Goal: Participate in discussion: Engage in conversation with other users on a specific topic

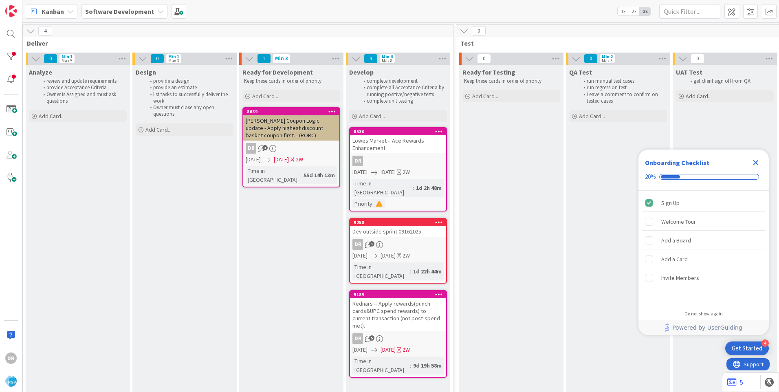
click at [397, 298] on div "Rednars -- Apply rewards(punch cards&UPC spend rewards) to current transaction …" at bounding box center [398, 314] width 96 height 33
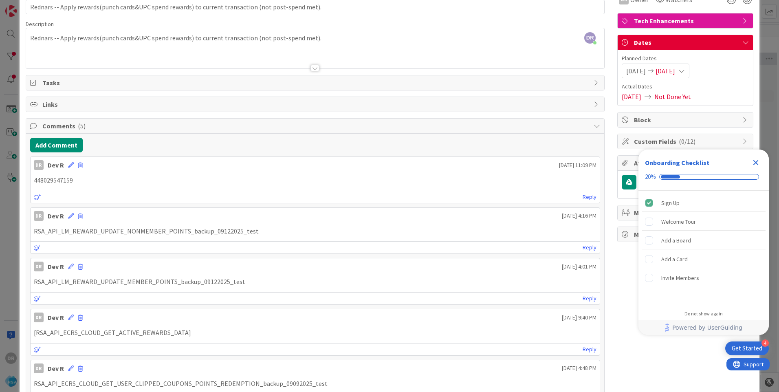
scroll to position [82, 0]
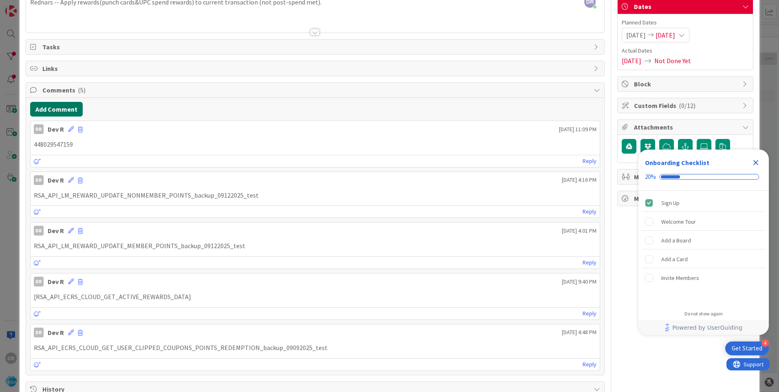
click at [53, 108] on button "Add Comment" at bounding box center [56, 109] width 53 height 15
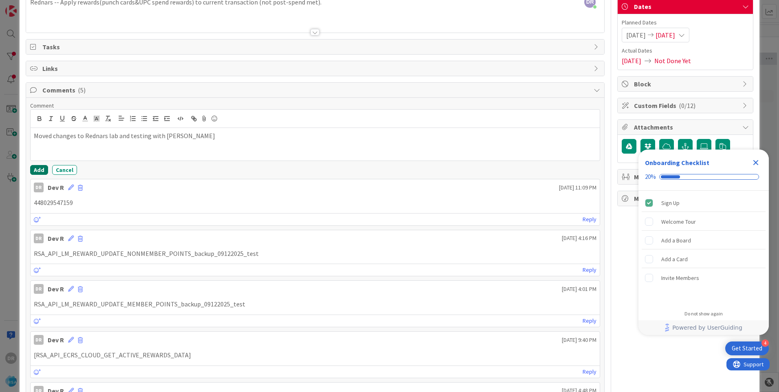
click at [34, 169] on button "Add" at bounding box center [39, 170] width 18 height 10
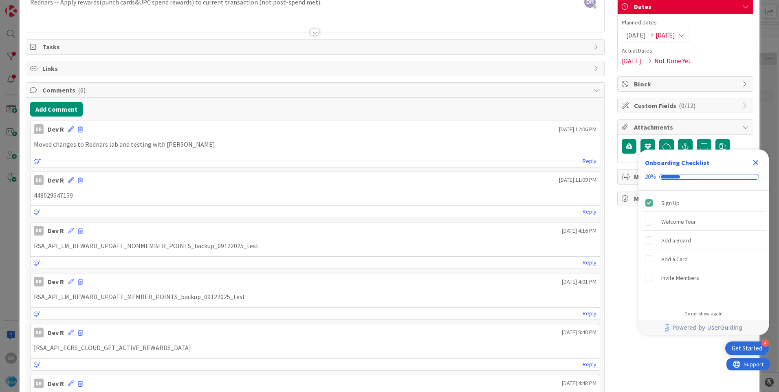
scroll to position [0, 0]
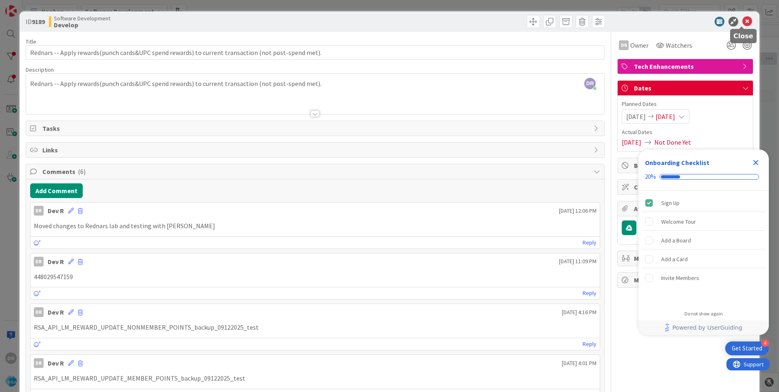
click at [743, 22] on icon at bounding box center [748, 22] width 10 height 10
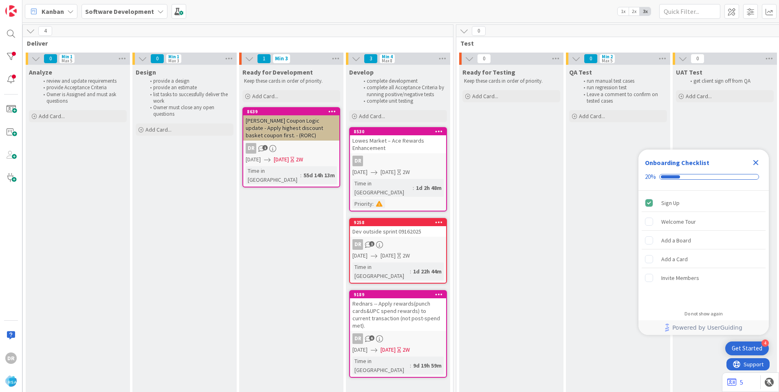
click at [413, 150] on div "Lowes Market – Ace Rewards Enhancement" at bounding box center [398, 144] width 96 height 18
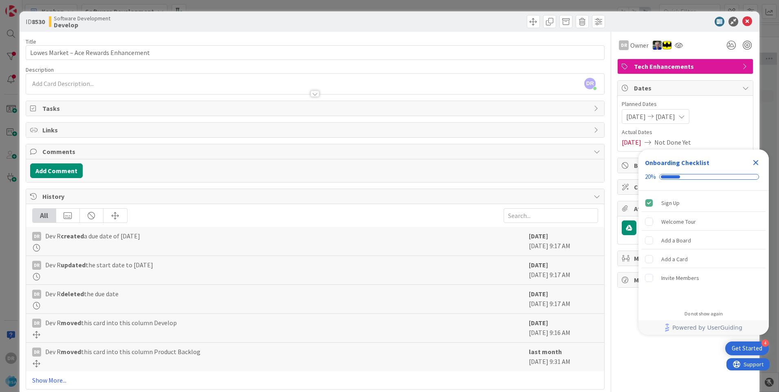
click at [82, 84] on div "DR [PERSON_NAME] just joined" at bounding box center [315, 84] width 578 height 20
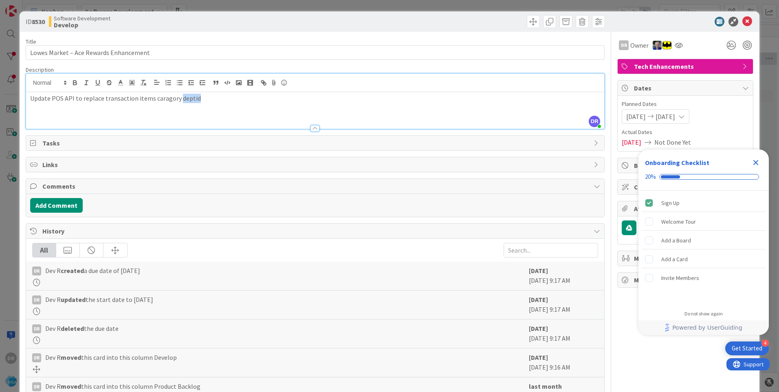
click at [185, 97] on p "Update POS API to replace transaction items caragory deptid" at bounding box center [315, 98] width 570 height 9
drag, startPoint x: 165, startPoint y: 99, endPoint x: 249, endPoint y: 100, distance: 84.0
click at [253, 100] on p "Update POS API to replace transaction items caragory id" at bounding box center [315, 98] width 570 height 9
click at [223, 103] on div "Update POS API to replace transaction items catagory id" at bounding box center [315, 110] width 578 height 37
drag, startPoint x: 201, startPoint y: 98, endPoint x: 7, endPoint y: 104, distance: 194.1
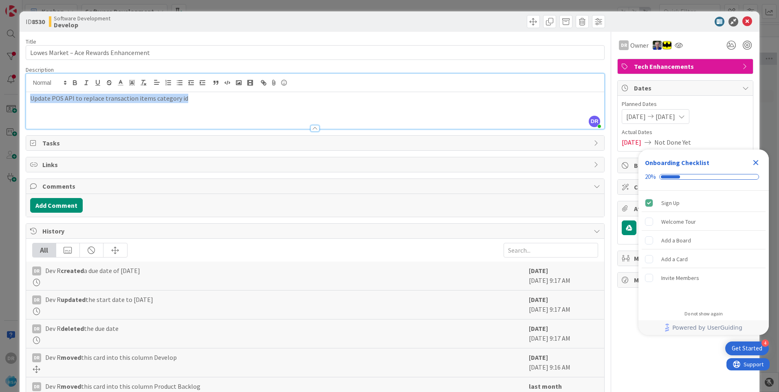
click at [7, 104] on div "ID 8530 Software Development Develop Title 38 / 128 Lowes Market – Ace Rewards …" at bounding box center [389, 196] width 779 height 392
click at [176, 99] on p "Update POS API to replace transaction items category id" at bounding box center [315, 98] width 570 height 9
drag, startPoint x: 248, startPoint y: 103, endPoint x: 8, endPoint y: 106, distance: 240.1
click at [8, 106] on div "ID 8530 Software Development Develop Title 38 / 128 Lowes Market – Ace Rewards …" at bounding box center [389, 196] width 779 height 392
copy p "Update POS API to replace transaction items category id"
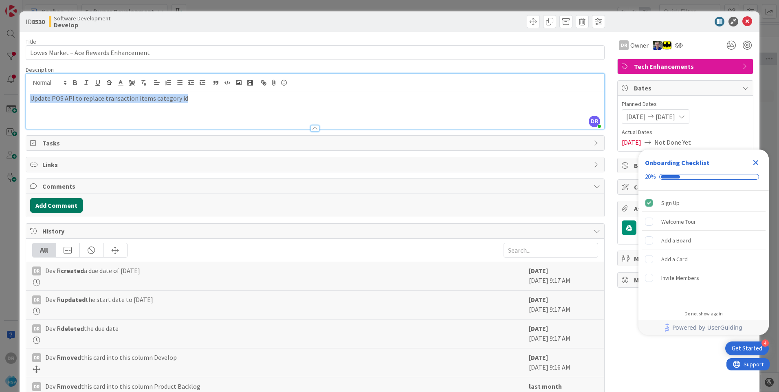
click at [66, 203] on button "Add Comment" at bounding box center [56, 205] width 53 height 15
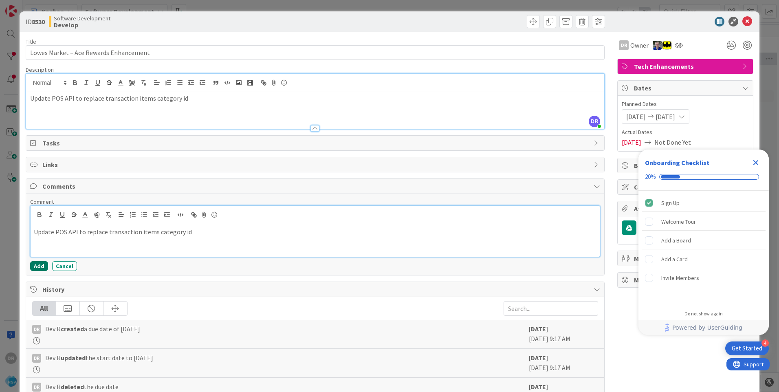
click at [38, 267] on button "Add" at bounding box center [39, 266] width 18 height 10
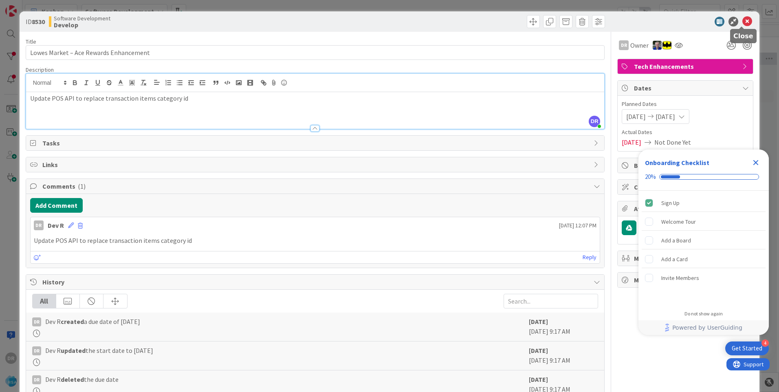
click at [743, 21] on icon at bounding box center [748, 22] width 10 height 10
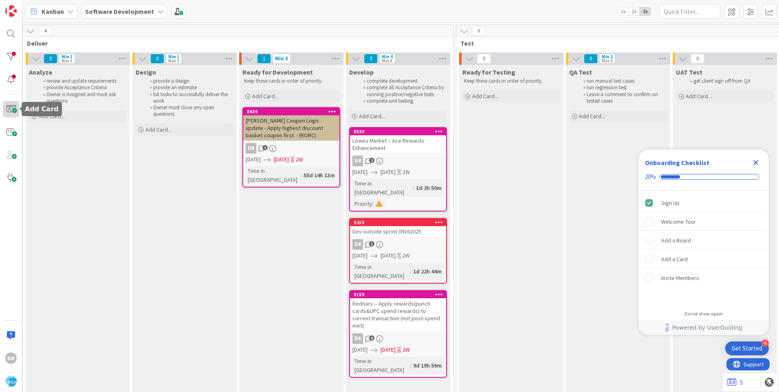
click at [12, 112] on span at bounding box center [11, 109] width 16 height 16
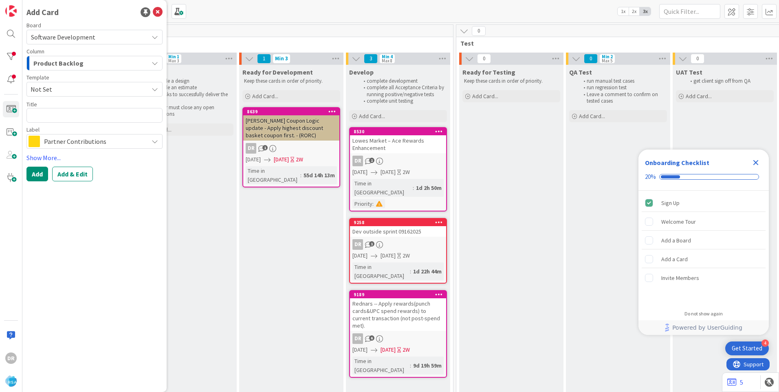
click at [127, 63] on div "Product Backlog" at bounding box center [89, 63] width 117 height 13
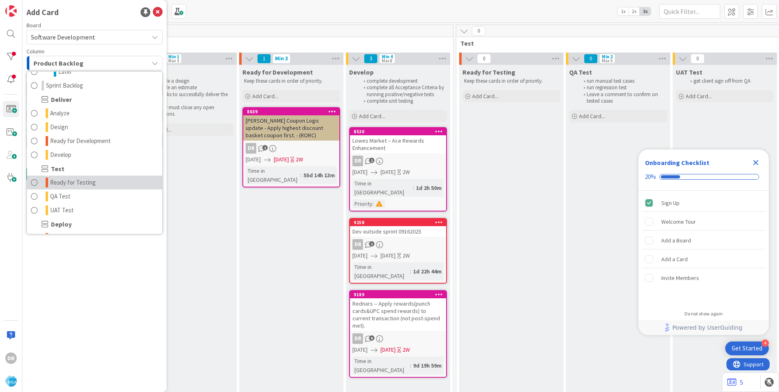
scroll to position [163, 0]
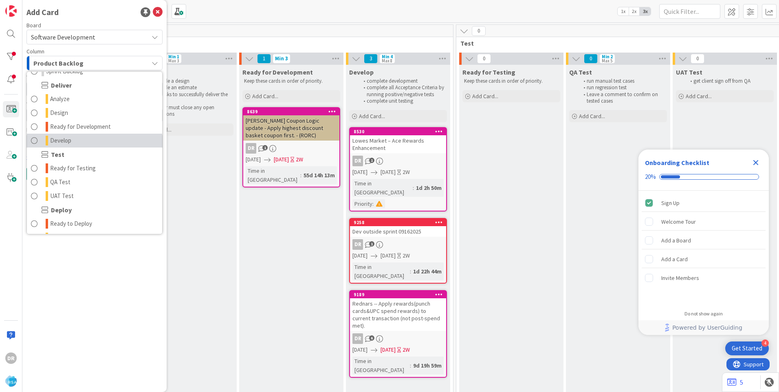
click at [63, 143] on span "Develop" at bounding box center [60, 141] width 21 height 10
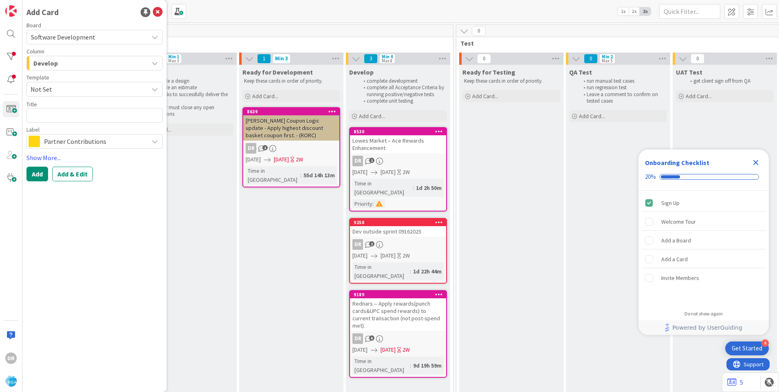
click at [56, 90] on span "Not Set" at bounding box center [87, 89] width 112 height 11
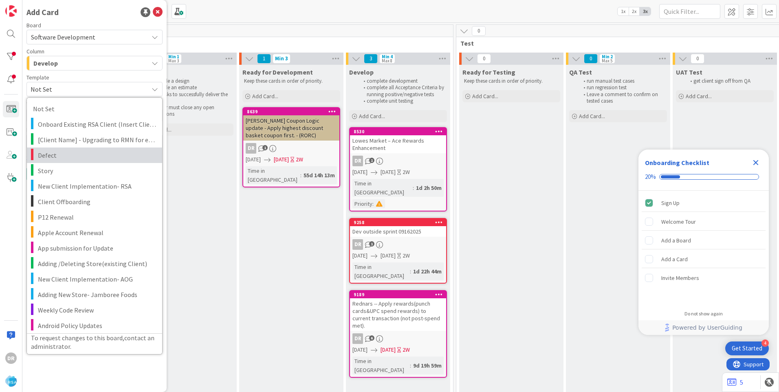
click at [57, 155] on span "Defect" at bounding box center [97, 155] width 118 height 11
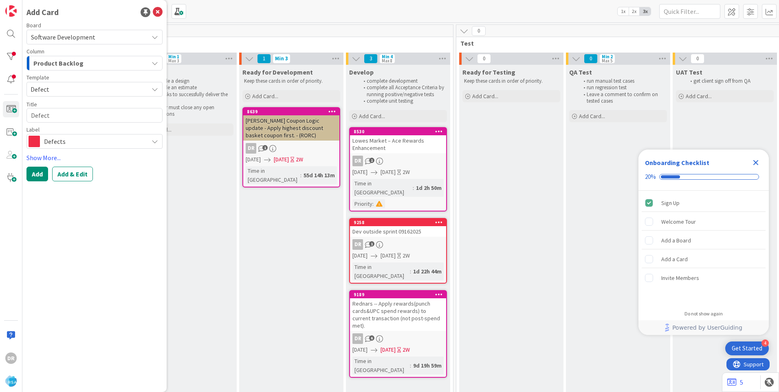
type textarea "x"
type textarea "Defect"
click at [52, 115] on textarea "Defect" at bounding box center [94, 115] width 136 height 15
click at [89, 57] on div "Product Backlog" at bounding box center [89, 63] width 117 height 13
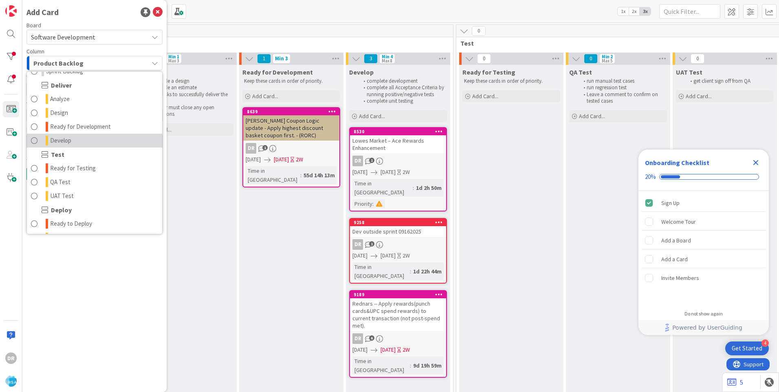
click at [64, 142] on span "Develop" at bounding box center [60, 141] width 21 height 10
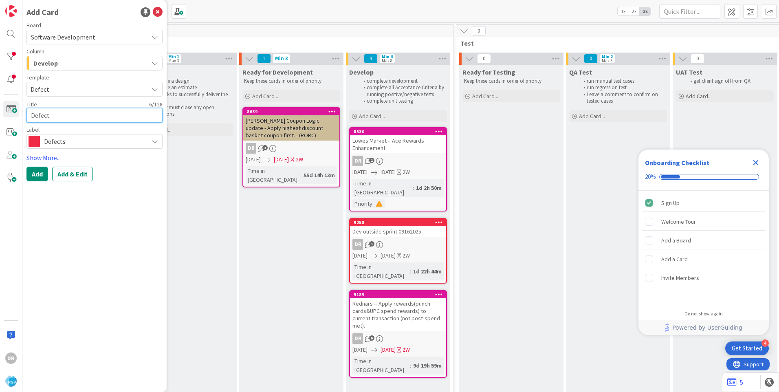
click at [53, 113] on textarea "Defect" at bounding box center [94, 115] width 136 height 15
type textarea "x"
type textarea "Defec"
type textarea "x"
type textarea "Defe"
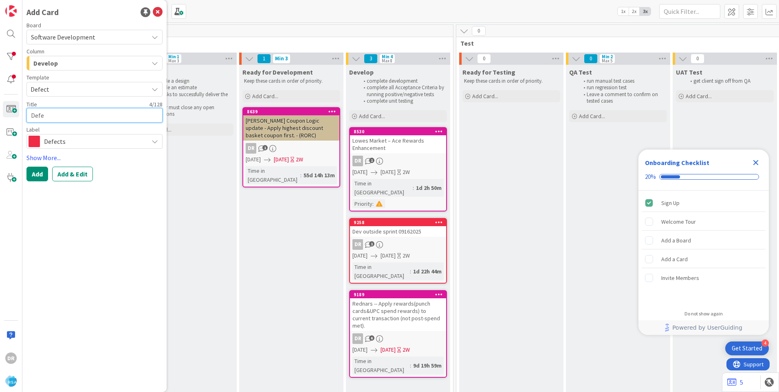
type textarea "x"
type textarea "Def"
type textarea "x"
type textarea "De"
type textarea "x"
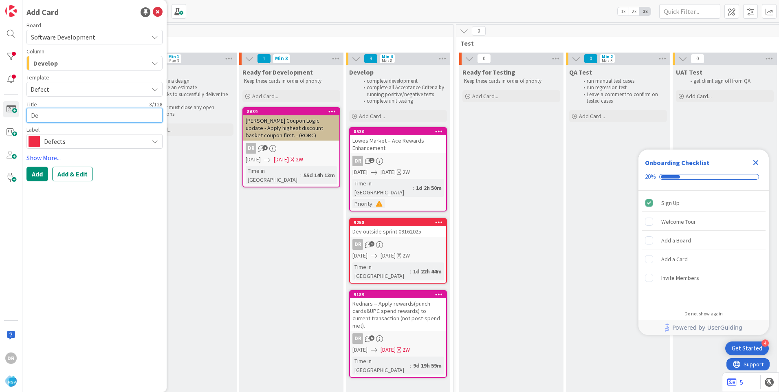
type textarea "D"
type textarea "x"
type textarea "U"
type textarea "x"
type textarea "Up"
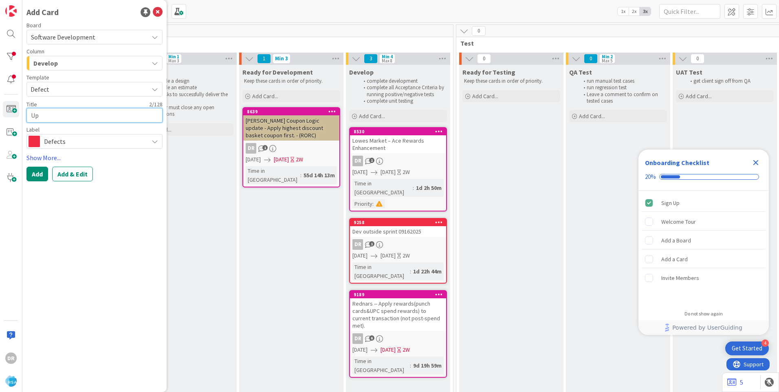
type textarea "x"
type textarea "Upl"
type textarea "x"
type textarea "Uplo"
type textarea "x"
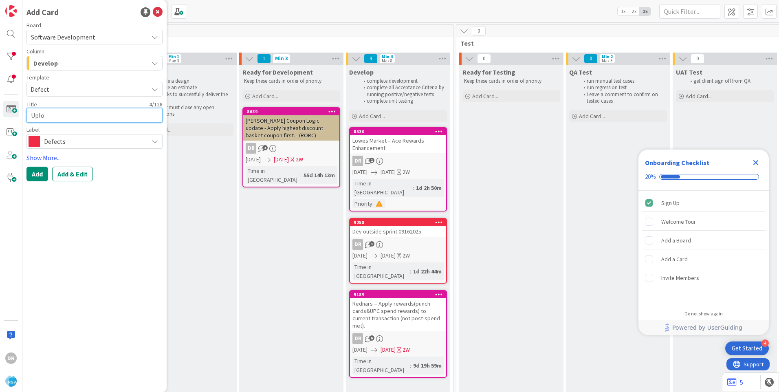
type textarea "Uploa"
type textarea "x"
type textarea "Upload"
type textarea "x"
type textarea "Upload"
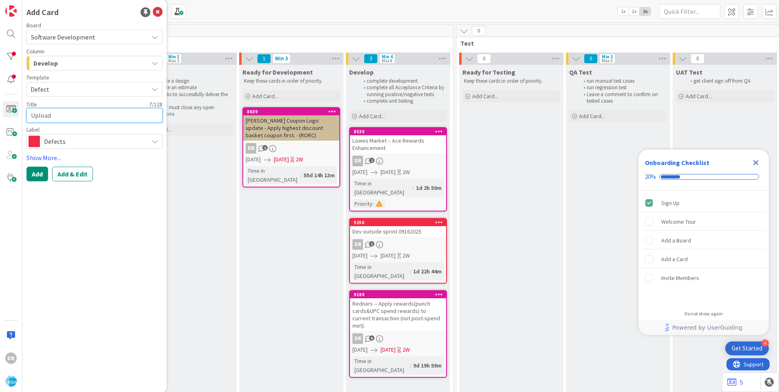
type textarea "x"
type textarea "Upload"
type textarea "x"
type textarea "Uploa"
type textarea "x"
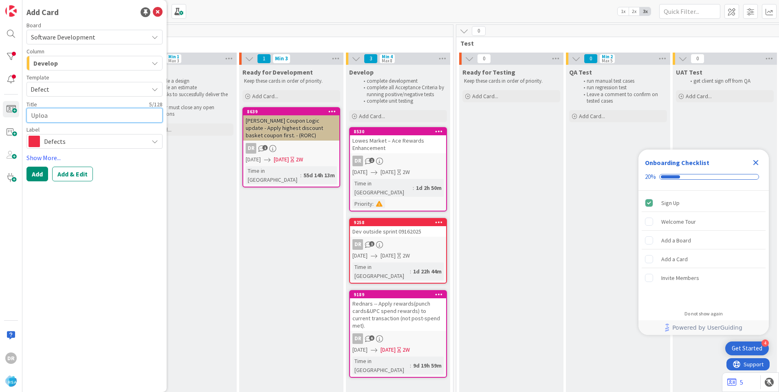
type textarea "Uplo"
type textarea "x"
type textarea "Upl"
type textarea "x"
type textarea "Up"
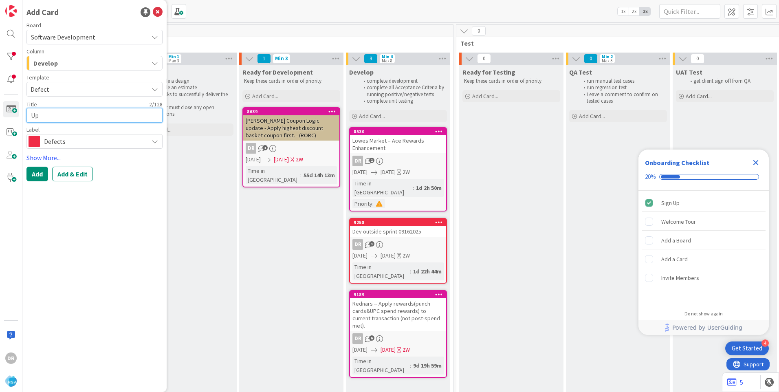
type textarea "x"
type textarea "U"
type textarea "x"
type textarea "Uu"
type textarea "x"
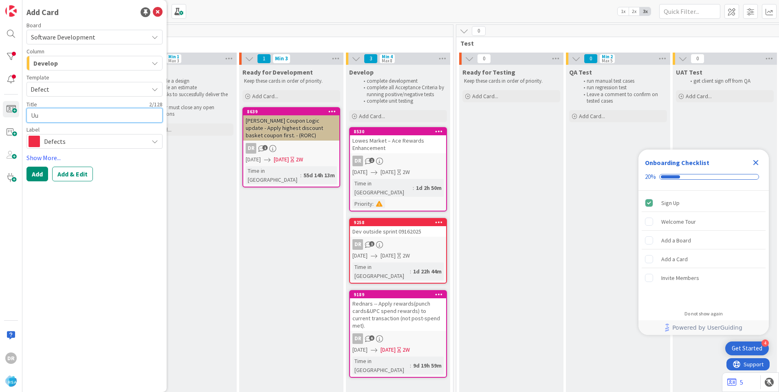
type textarea "Uud"
type textarea "x"
type textarea "Uuda"
type textarea "x"
type textarea "Uudat"
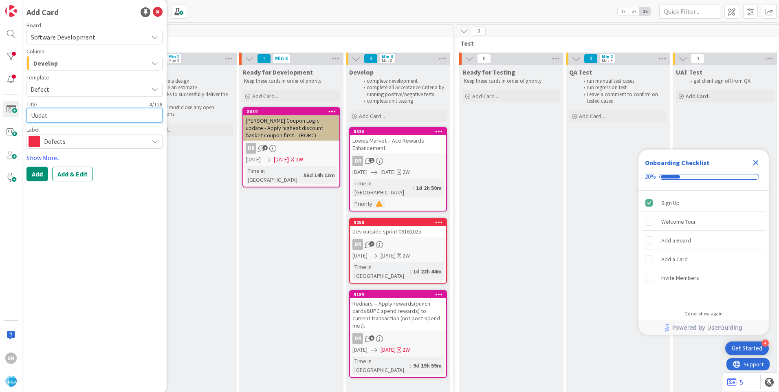
type textarea "x"
type textarea "Uudate"
type textarea "x"
type textarea "Uudate"
type textarea "x"
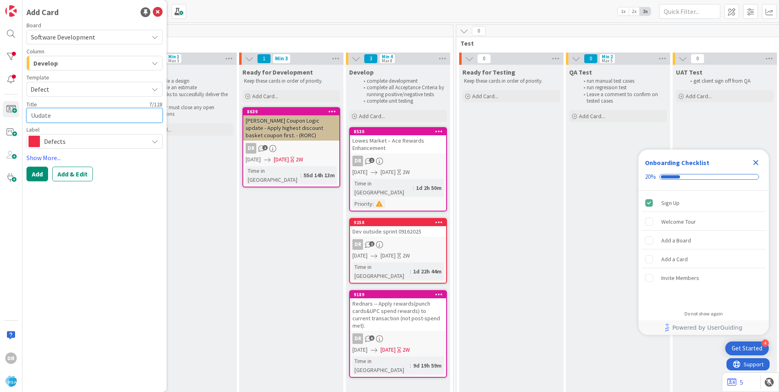
type textarea "Uudate"
type textarea "x"
type textarea "Uudat"
type textarea "x"
type textarea "Uuda"
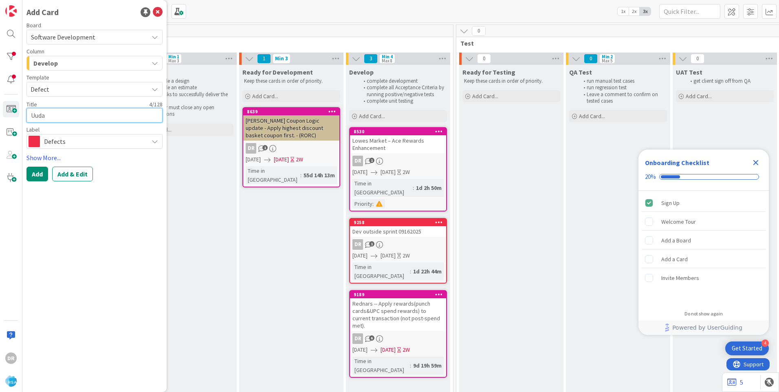
type textarea "x"
type textarea "Uud"
type textarea "x"
type textarea "Uu"
type textarea "x"
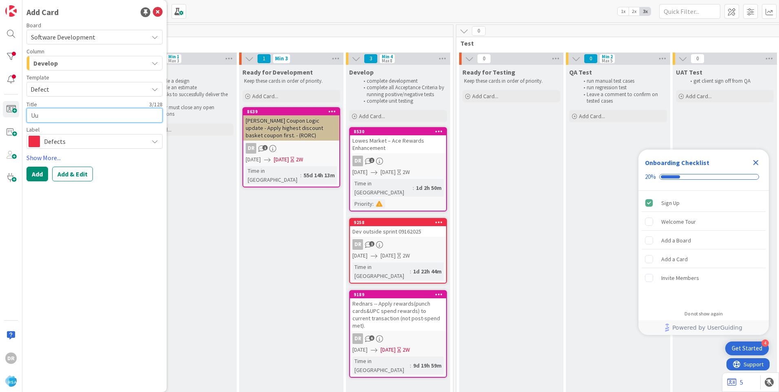
type textarea "U"
type textarea "x"
type textarea "Up"
type textarea "x"
type textarea "Upd"
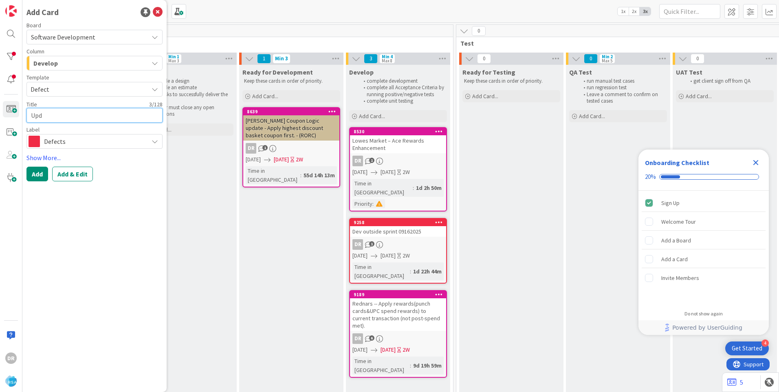
type textarea "x"
type textarea "Upda"
type textarea "x"
type textarea "Updat"
type textarea "x"
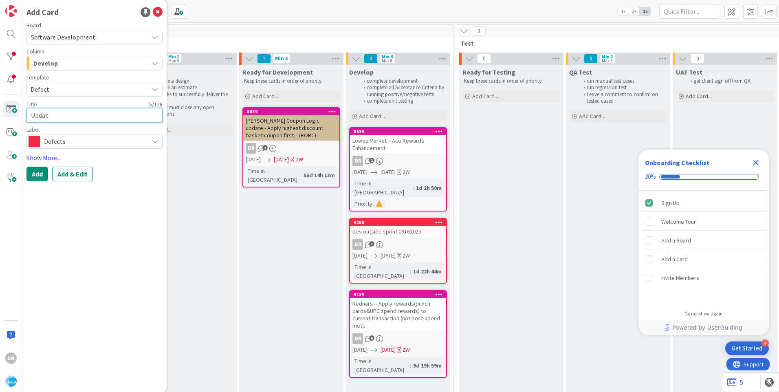
type textarea "Update"
type textarea "x"
type textarea "Update"
type textarea "x"
type textarea "Update a"
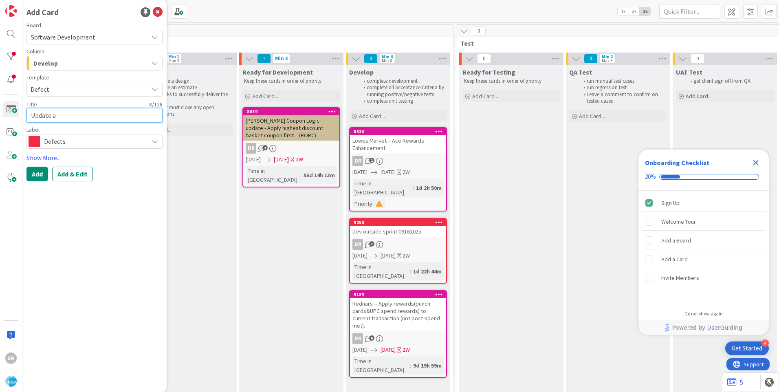
type textarea "x"
type textarea "Update au"
type textarea "x"
type textarea "Update aut"
type textarea "x"
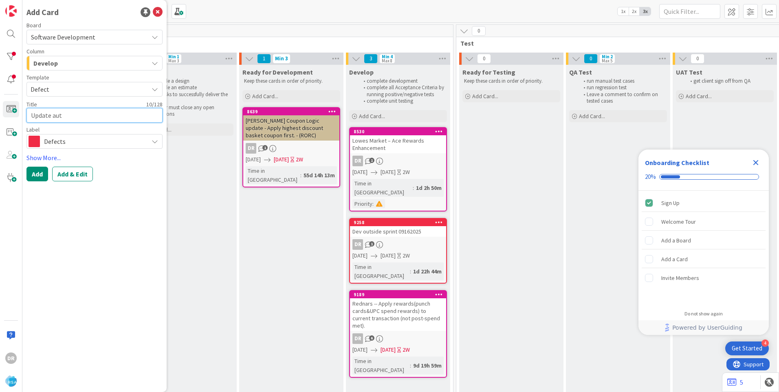
type textarea "Update auto"
type textarea "x"
type textarea "Update autop"
type textarea "x"
type textarea "Update autopi"
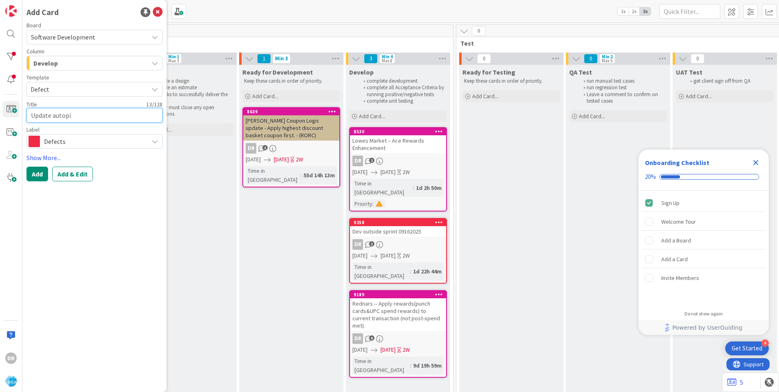
type textarea "x"
type textarea "Update autopil"
type textarea "x"
type textarea "Update autopilo"
type textarea "x"
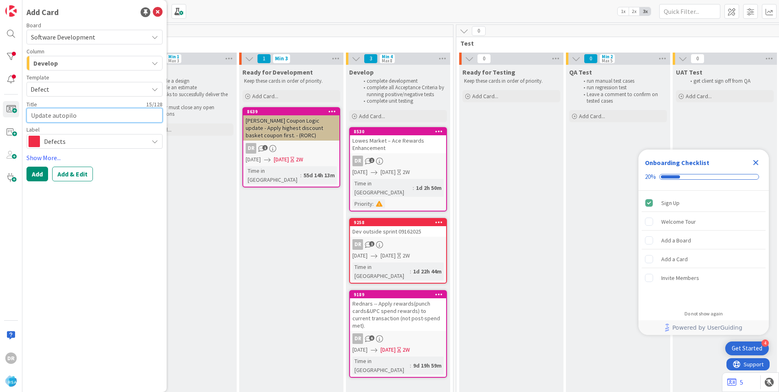
type textarea "Update autopilot"
type textarea "x"
type textarea "Update autopilot"
type textarea "x"
type textarea "Update autopilot c"
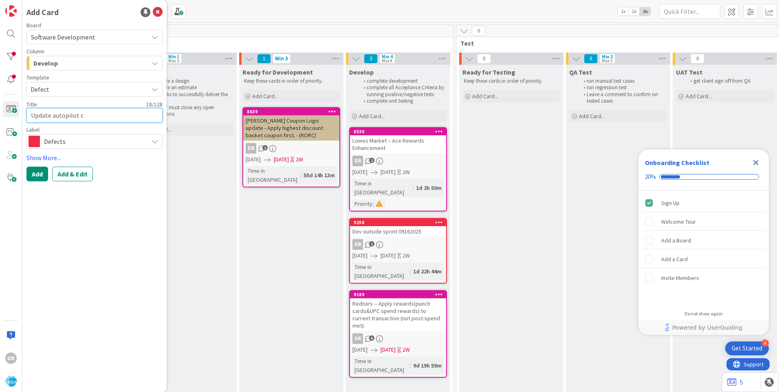
type textarea "x"
type textarea "Update autopilot cr"
type textarea "x"
type textarea "Update autopilot cre"
type textarea "x"
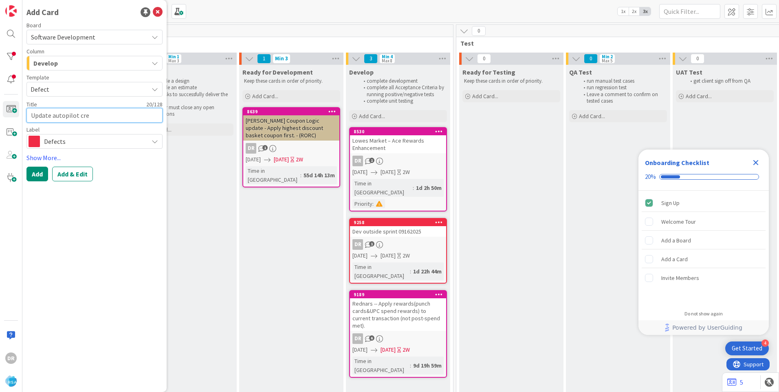
type textarea "Update autopilot crea"
type textarea "x"
type textarea "Update autopilot creat"
type textarea "x"
type textarea "Update autopilot create"
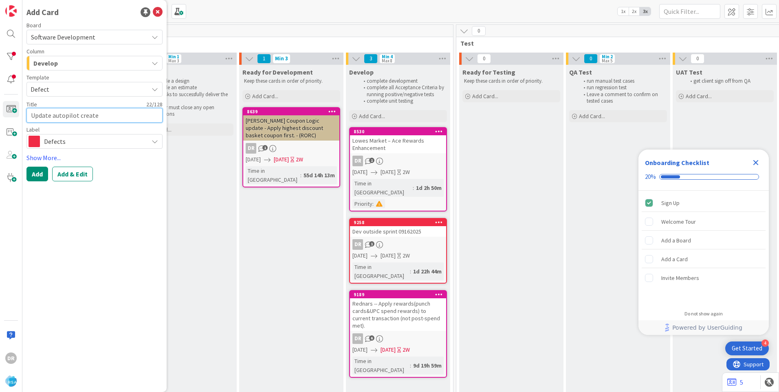
type textarea "x"
type textarea "Update autopilot create"
type textarea "x"
type textarea "Update autopilot create"
type textarea "x"
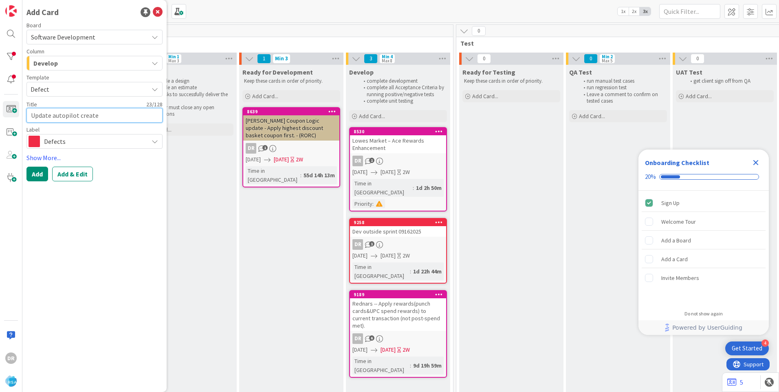
type textarea "Update autopilot created"
type textarea "x"
type textarea "Update autopilot created"
type textarea "x"
type textarea "Update autopilot created g"
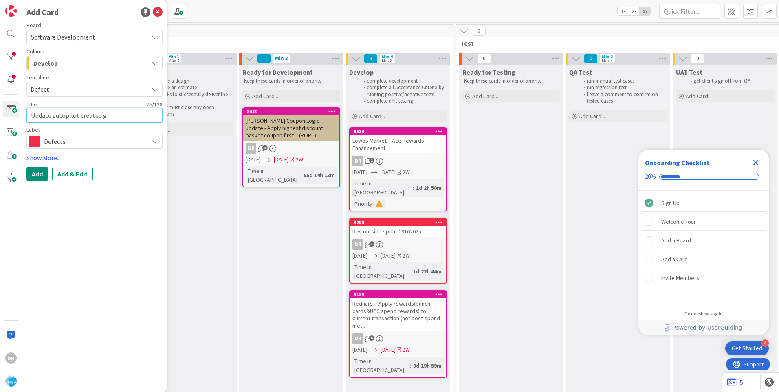
type textarea "x"
type textarea "Update autopilot created gr"
type textarea "x"
type textarea "Update autopilot created gro"
type textarea "x"
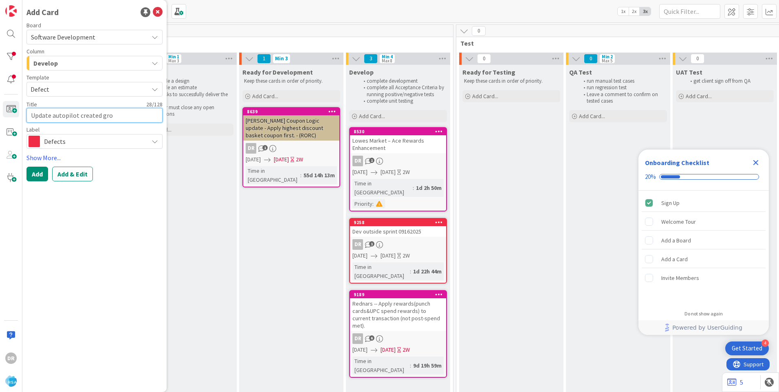
type textarea "Update autopilot created grou"
type textarea "x"
type textarea "Update autopilot created group"
type textarea "x"
type textarea "Update autopilot created group"
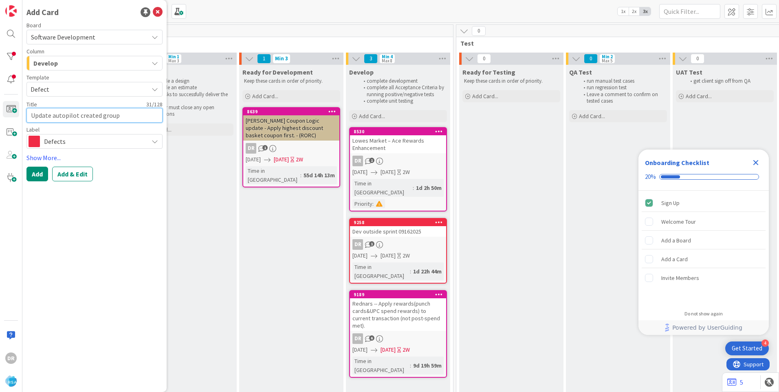
type textarea "x"
type textarea "Update autopilot created group u"
type textarea "x"
type textarea "Update autopilot created group us"
type textarea "x"
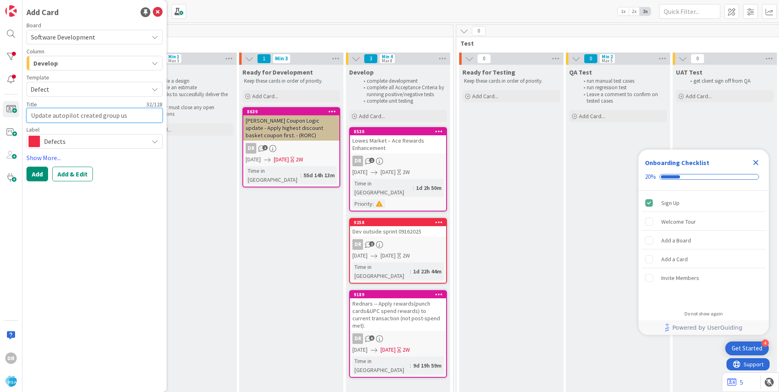
type textarea "Update autopilot created group use"
type textarea "x"
type textarea "Update autopilot created group user"
type textarea "x"
type textarea "Update autopilot created group users"
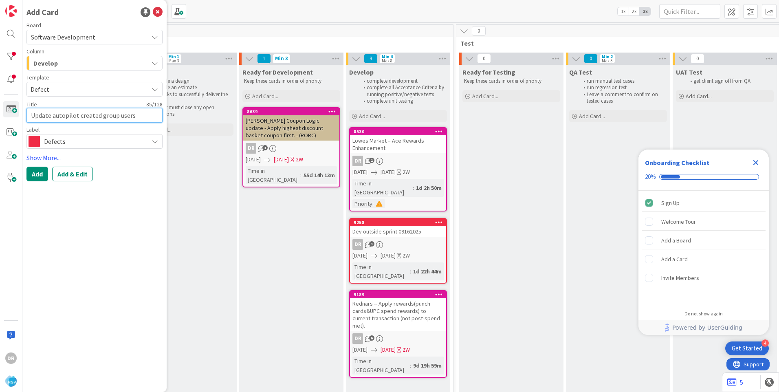
type textarea "x"
type textarea "Update autopilot created group usersd"
type textarea "x"
type textarea "Update autopilot created group users"
type textarea "x"
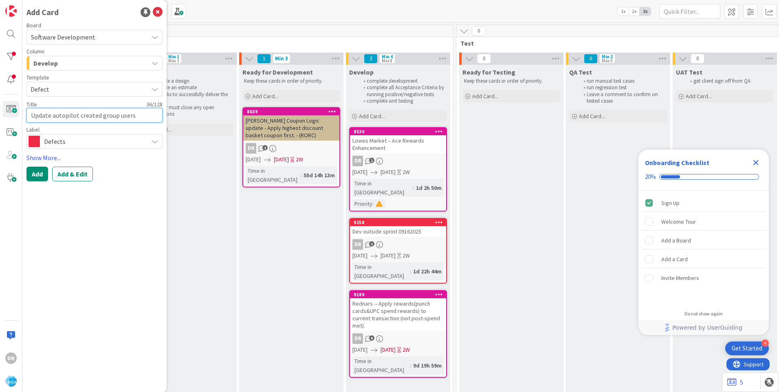
type textarea "Update autopilot created group userss"
type textarea "x"
type textarea "Update autopilot created group users"
type textarea "x"
type textarea "Update autopilot created group users"
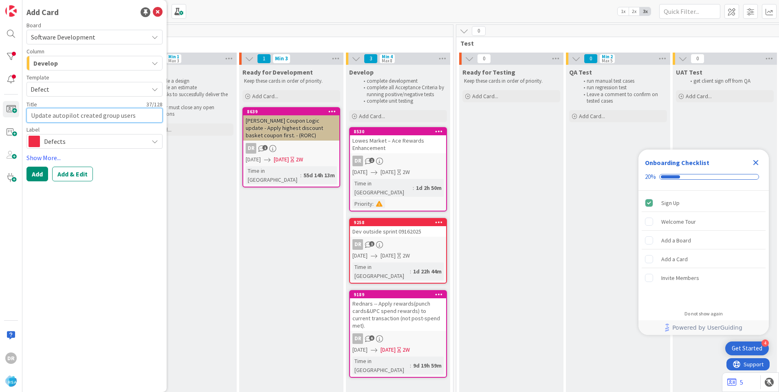
type textarea "x"
type textarea "Update autopilot created group users -"
type textarea "x"
type textarea "Update autopilot created group users -"
type textarea "x"
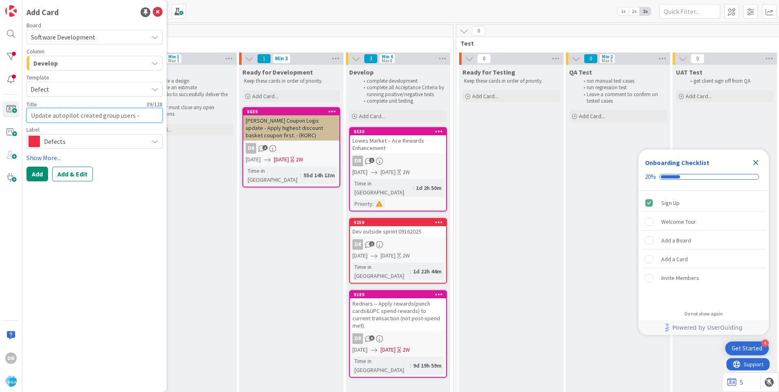
type textarea "Update autopilot created group users - S"
type textarea "x"
type textarea "Update autopilot created group users - Su"
type textarea "x"
type textarea "Update autopilot created group users - Sun"
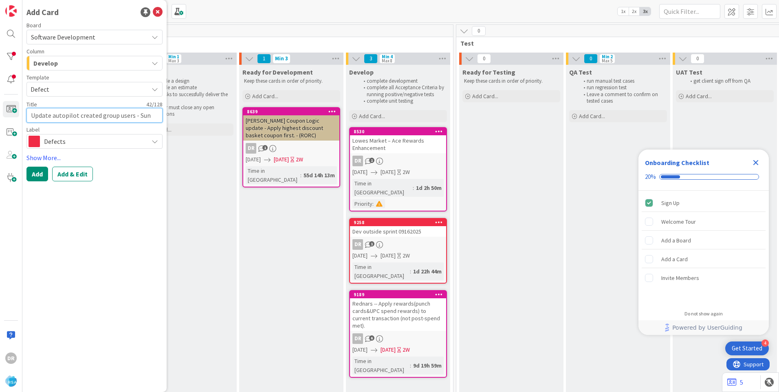
type textarea "x"
type textarea "Update autopilot created group users - Suns"
type textarea "x"
type textarea "Update autopilot created group users - Sunsh"
type textarea "x"
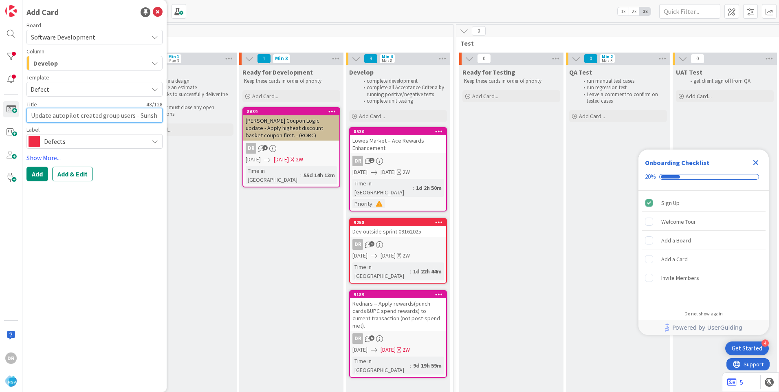
type textarea "Update autopilot created group users - Sunshi"
type textarea "x"
type textarea "Update autopilot created group users - Sunshin"
type textarea "x"
type textarea "Update autopilot created group users - Sunshine"
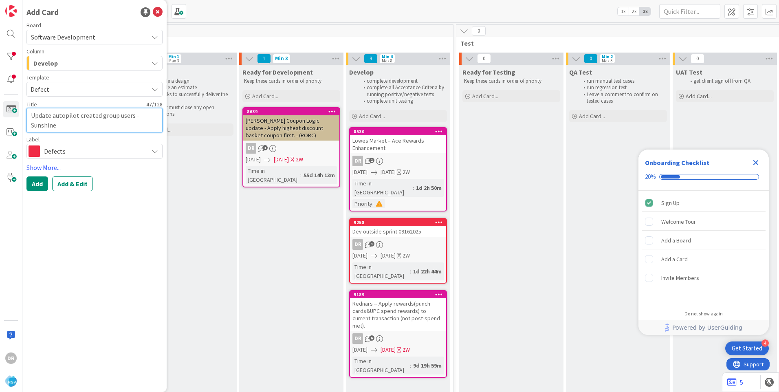
type textarea "x"
type textarea "Update autopilot created group users - Sunshine,"
type textarea "x"
type textarea "Update autopilot created group users - Sunshine,M"
type textarea "x"
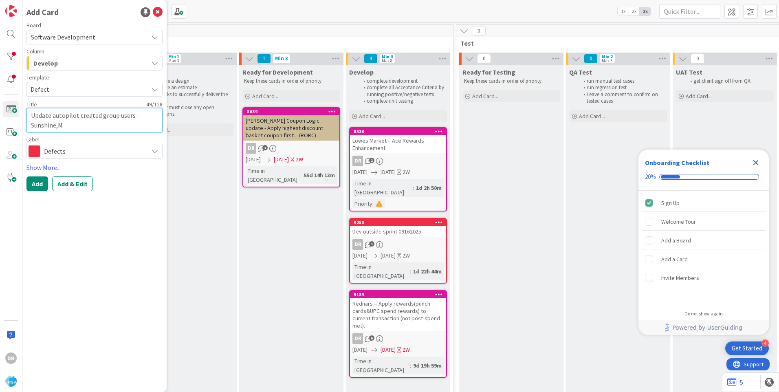
type textarea "Update autopilot created group users - Sunshine,Mo"
type textarea "x"
type textarea "Update autopilot created group users - Sunshine,Mob"
type textarea "x"
type textarea "Update autopilot created group users - Sunshine,Mobi"
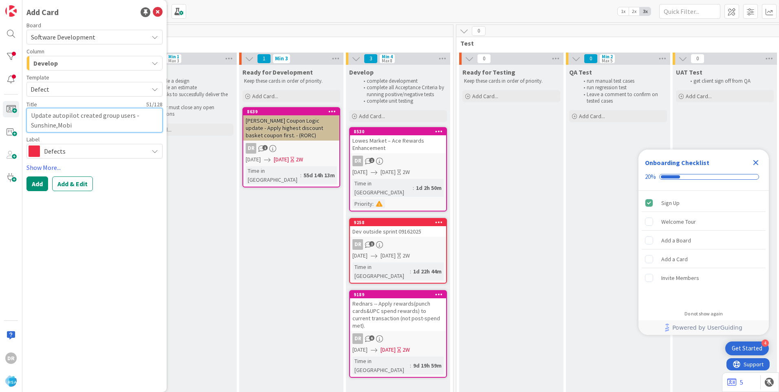
type textarea "x"
type textarea "Update autopilot created group users - Sunshine,Mobil"
type textarea "x"
type textarea "Update autopilot created group users - Sunshine,Mobile"
type textarea "x"
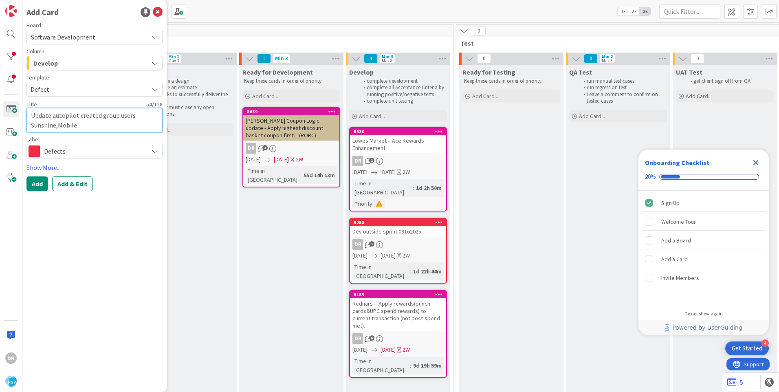
type textarea "Update autopilot created group users - Sunshine,MobileP"
type textarea "x"
type textarea "Update autopilot created group users - Sunshine,MobilePW"
type textarea "x"
type textarea "Update autopilot created group users - Sunshine,MobilePW,"
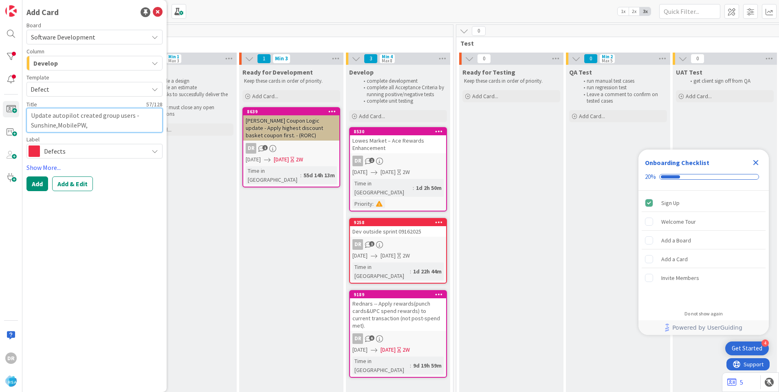
click at [94, 127] on textarea "Update autopilot created group users - Sunshine,MobilePW," at bounding box center [94, 120] width 136 height 24
type textarea "x"
type textarea "Update autopilot created group users - Sunshine,MobilePW,C"
type textarea "x"
type textarea "Update autopilot created group users - Sunshine,MobilePW,Co"
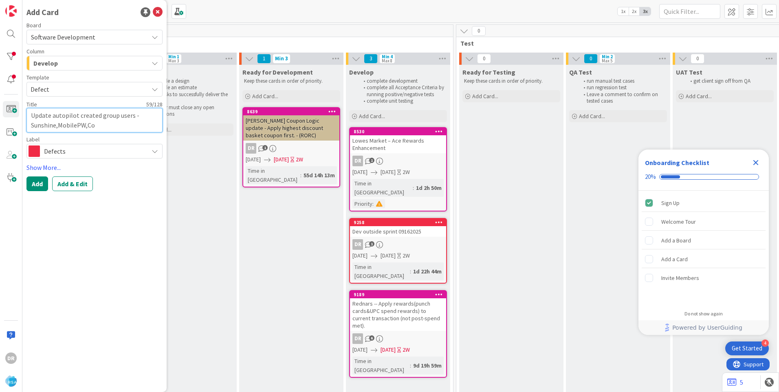
type textarea "x"
type textarea "Update autopilot created group users - Sunshine,MobilePW,Cor"
type textarea "x"
type textarea "Update autopilot created group users - Sunshine,MobilePW,Corn"
type textarea "x"
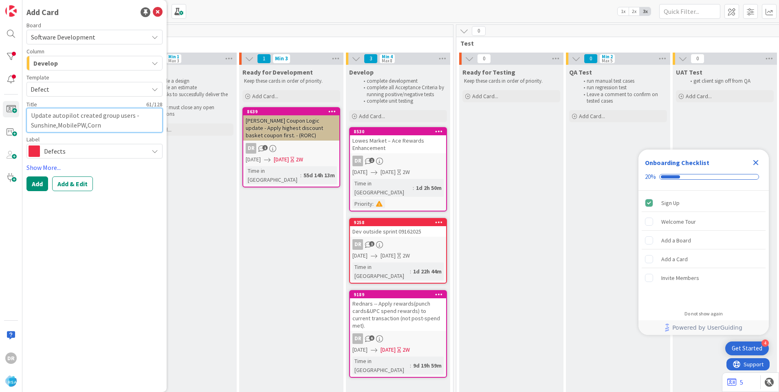
type textarea "Update autopilot created group users - Sunshine,MobilePW,Corne"
type textarea "x"
paste textarea "Sunshine,MobilePW,Corners"
click at [44, 167] on link "Show More..." at bounding box center [94, 168] width 136 height 10
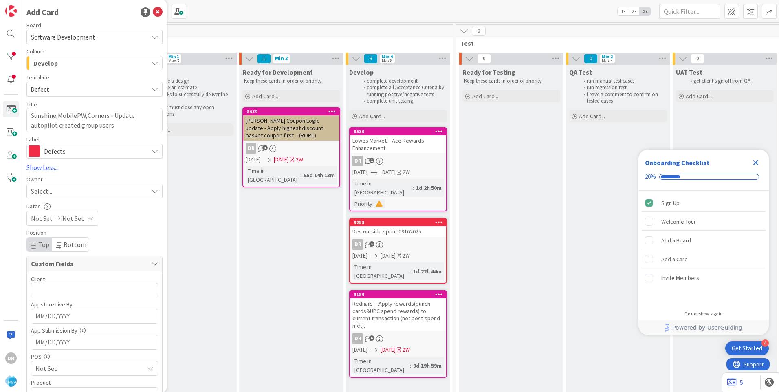
click at [52, 191] on span "Select..." at bounding box center [41, 191] width 21 height 10
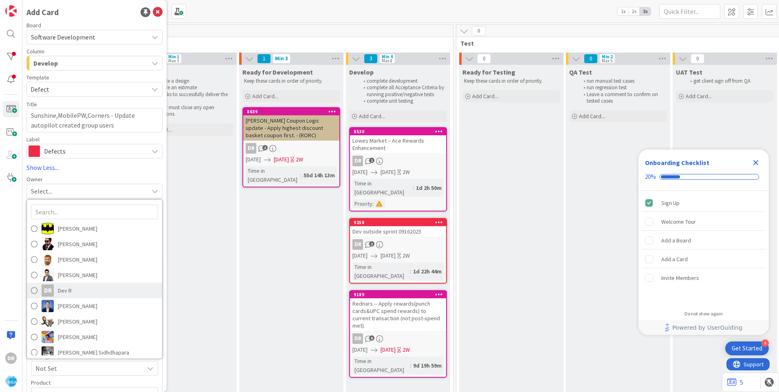
click at [36, 289] on span at bounding box center [34, 290] width 7 height 12
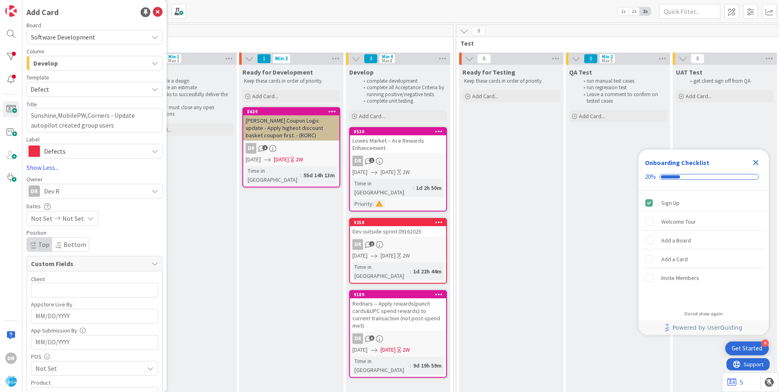
click at [37, 219] on span "Not Set" at bounding box center [42, 219] width 22 height 10
click at [109, 304] on td "18" at bounding box center [107, 304] width 16 height 15
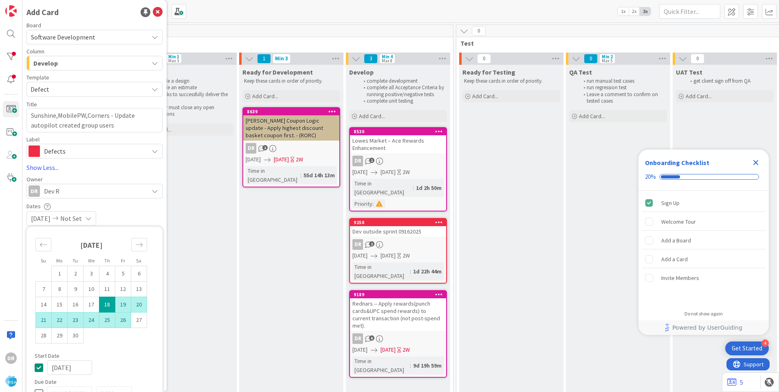
click at [121, 322] on td "26" at bounding box center [123, 320] width 16 height 15
click at [151, 209] on div "Dates [DATE] [DATE] Su Mo Tu We Th Fr Sa [DATE] 1 2 3 4 5 6 7 8 9 10 11 12 13 1…" at bounding box center [94, 214] width 136 height 23
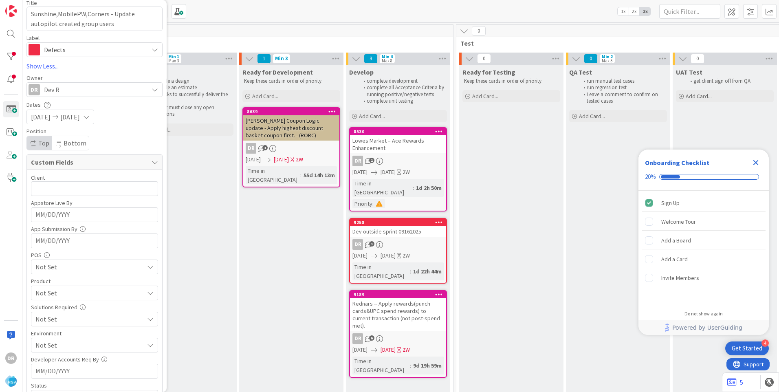
scroll to position [222, 0]
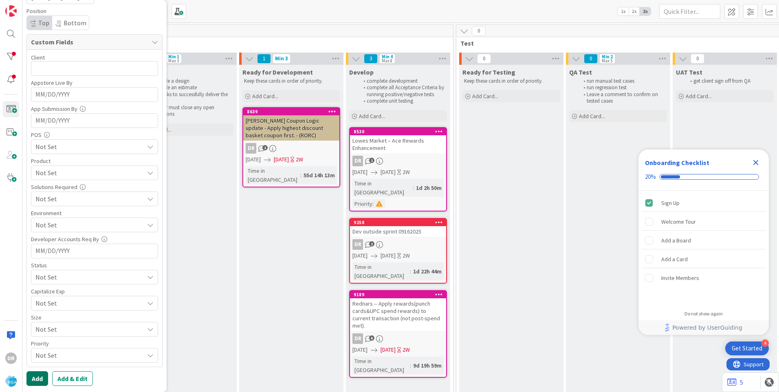
click at [38, 378] on button "Add" at bounding box center [37, 378] width 22 height 15
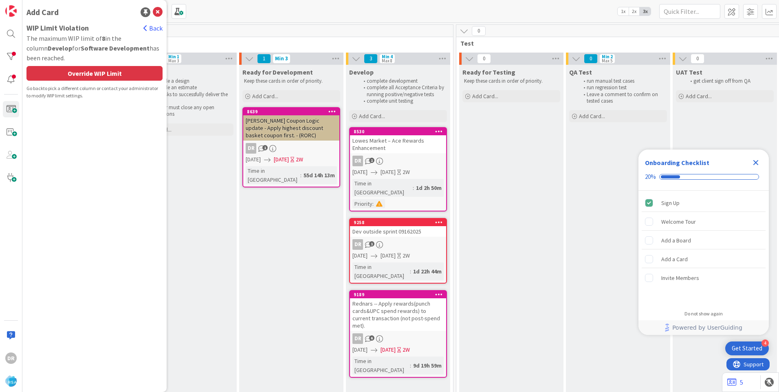
scroll to position [0, 0]
click at [100, 71] on div "Override WIP Limit" at bounding box center [94, 73] width 136 height 15
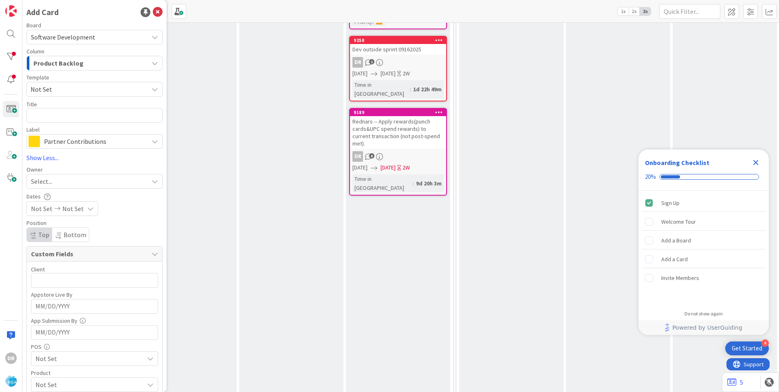
scroll to position [245, 877]
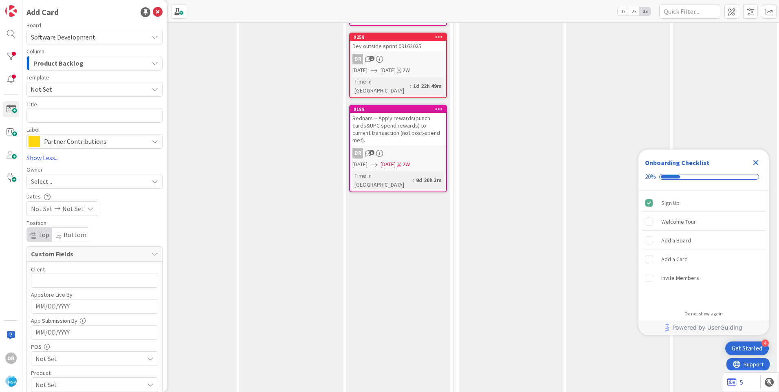
click at [399, 113] on div "Rednars -- Apply rewards(punch cards&UPC spend rewards) to current transaction …" at bounding box center [398, 129] width 96 height 33
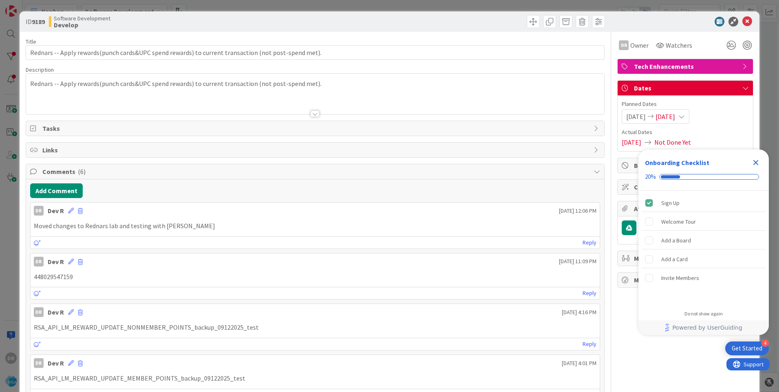
click at [675, 117] on span "[DATE]" at bounding box center [666, 117] width 20 height 10
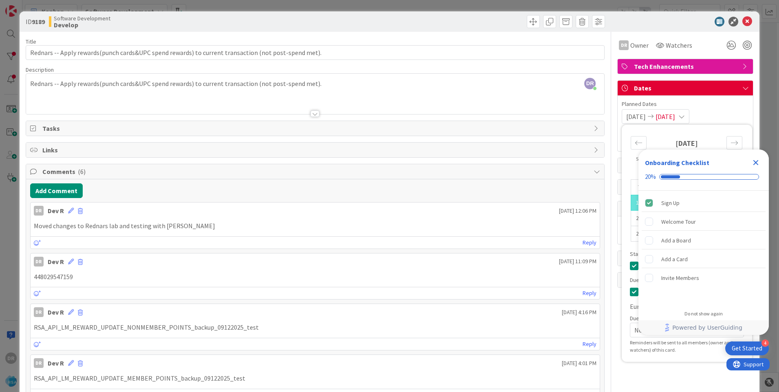
click at [759, 161] on icon "Close Checklist" at bounding box center [756, 163] width 10 height 10
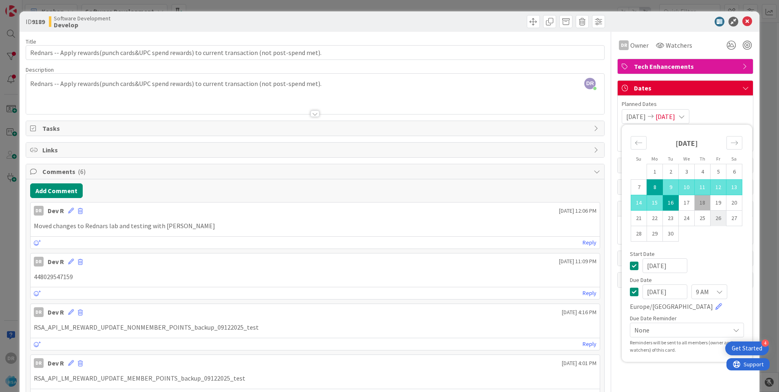
click at [711, 217] on td "26" at bounding box center [719, 218] width 16 height 15
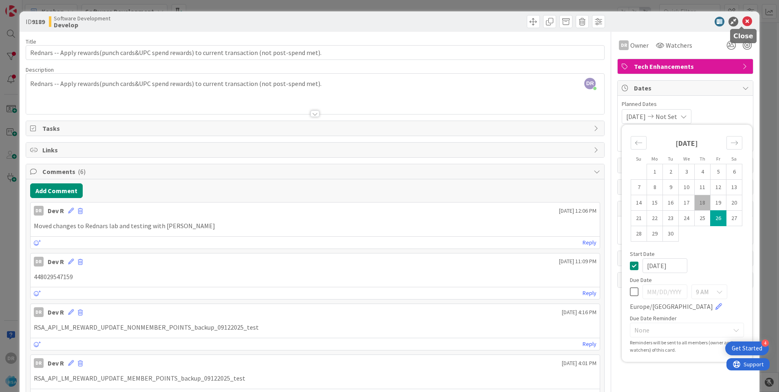
click at [744, 22] on icon at bounding box center [748, 22] width 10 height 10
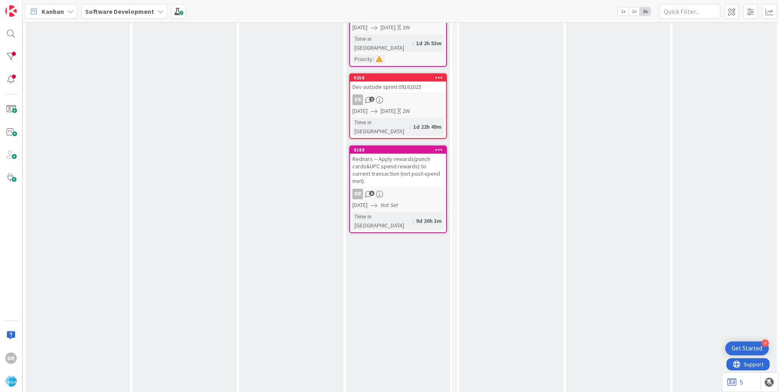
click at [392, 154] on div "Rednars -- Apply rewards(punch cards&UPC spend rewards) to current transaction …" at bounding box center [398, 170] width 96 height 33
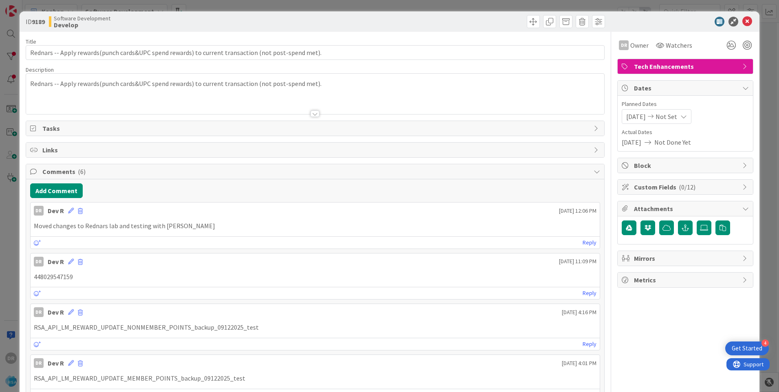
click at [641, 117] on span "[DATE]" at bounding box center [636, 117] width 20 height 10
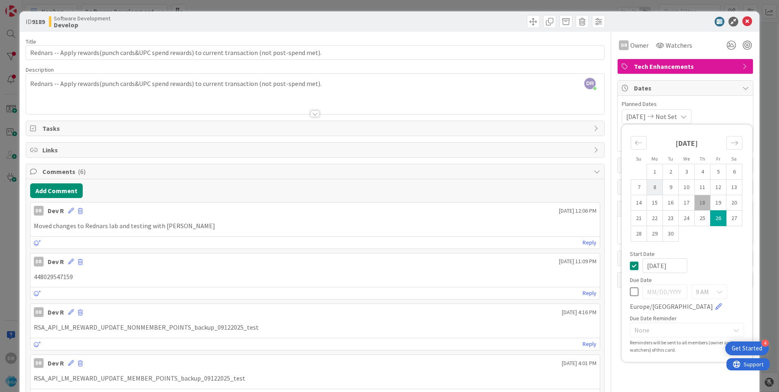
click at [649, 182] on td "8" at bounding box center [655, 187] width 16 height 15
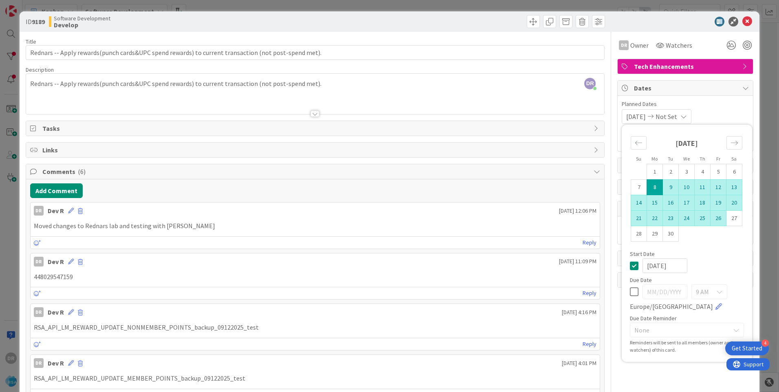
click at [713, 221] on td "26" at bounding box center [719, 218] width 16 height 15
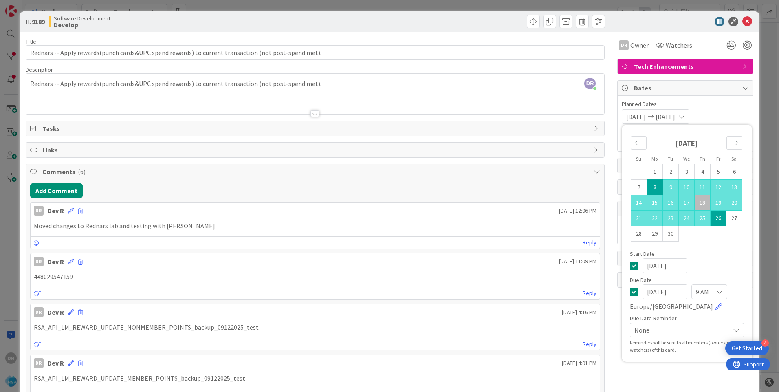
click at [739, 104] on span "Planned Dates" at bounding box center [685, 104] width 127 height 9
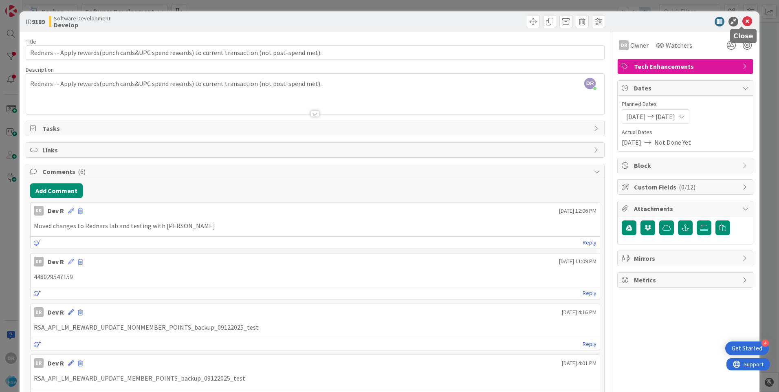
click at [743, 22] on icon at bounding box center [748, 22] width 10 height 10
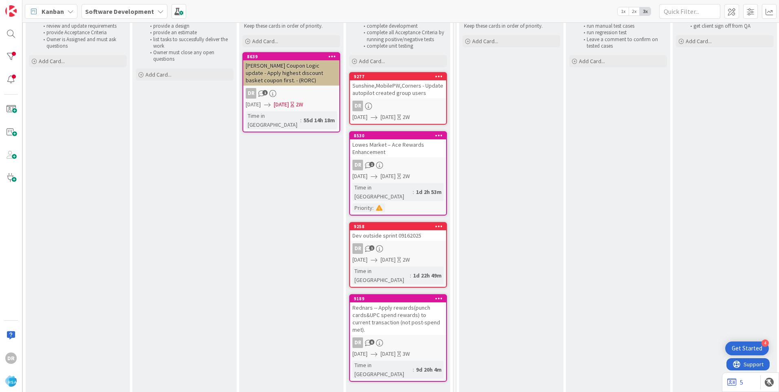
scroll to position [41, 877]
